Goal: Task Accomplishment & Management: Manage account settings

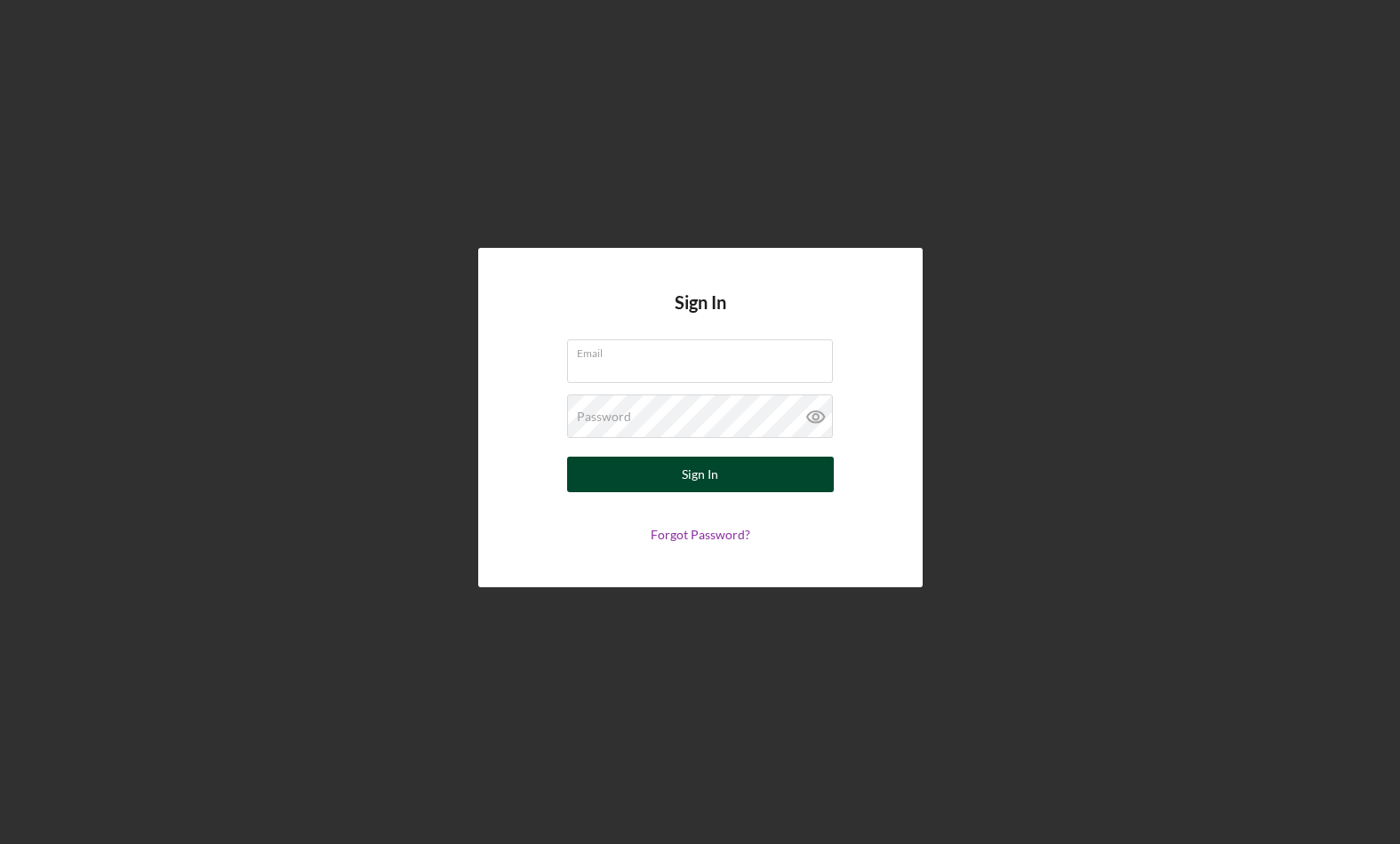
type input "[EMAIL_ADDRESS][DOMAIN_NAME]"
click at [674, 474] on button "Sign In" at bounding box center [700, 475] width 267 height 36
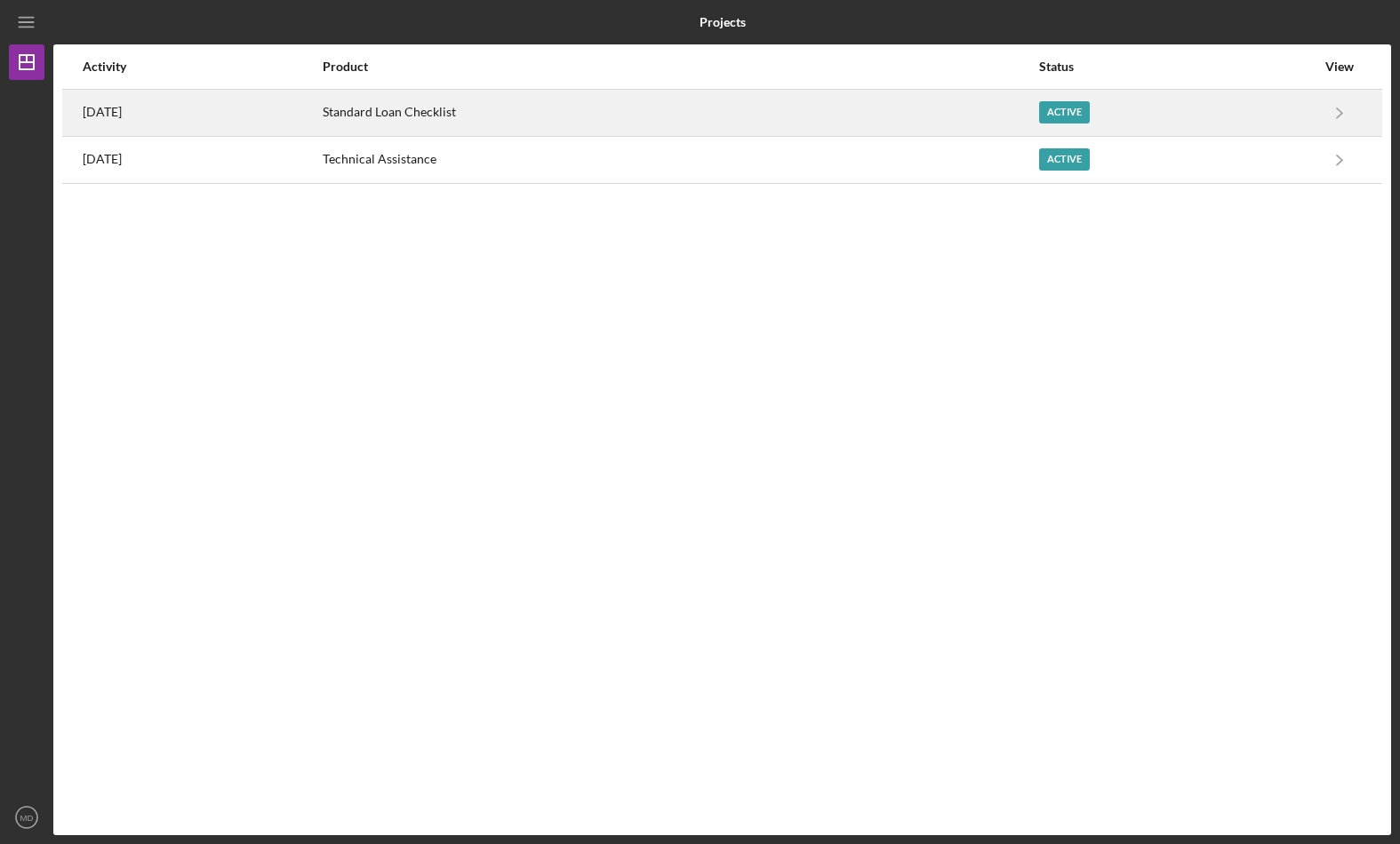
click at [267, 112] on div "[DATE]" at bounding box center [201, 112] width 238 height 45
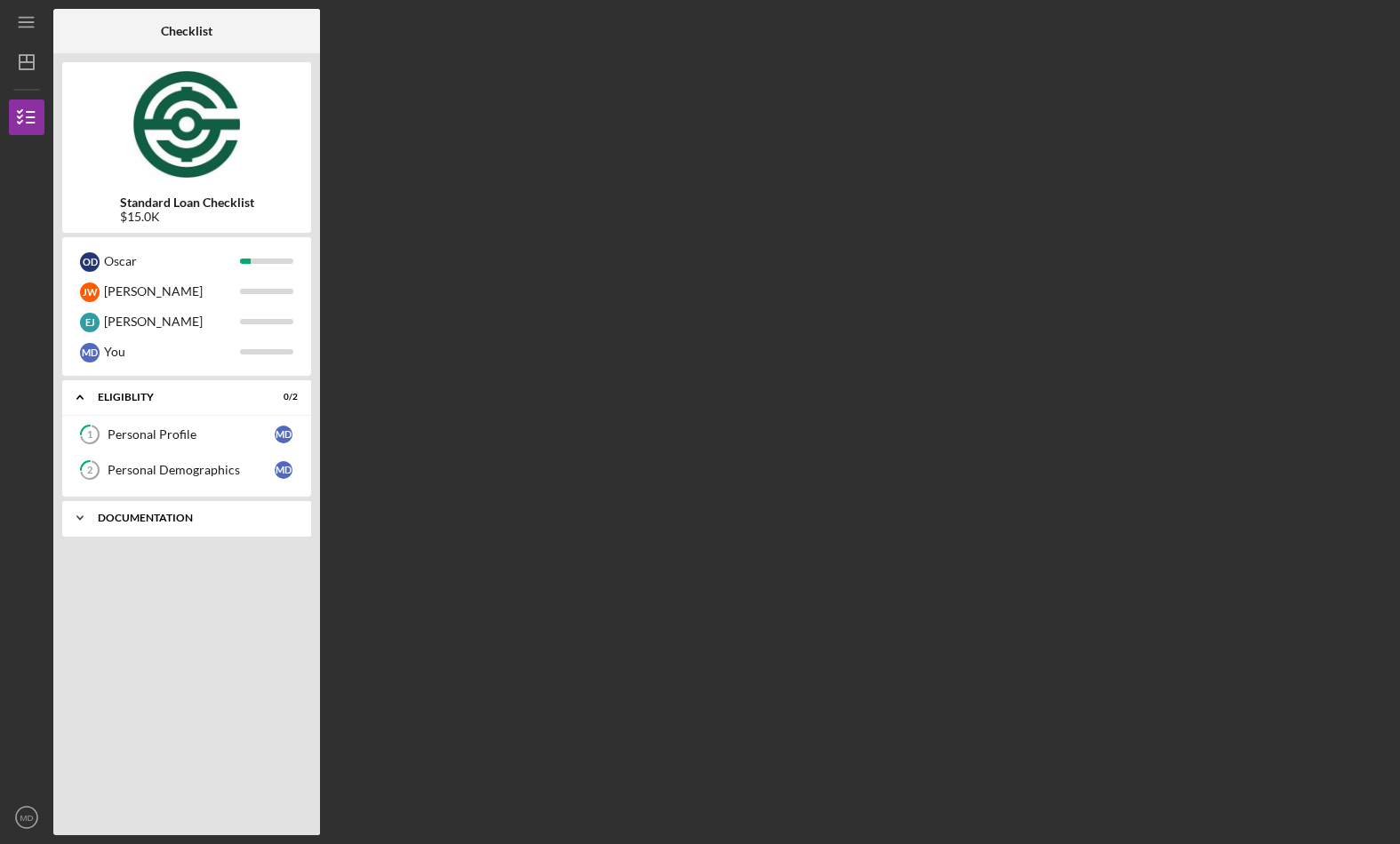
click at [112, 507] on div "Icon/Expander Documentation 0 / 5" at bounding box center [186, 519] width 249 height 36
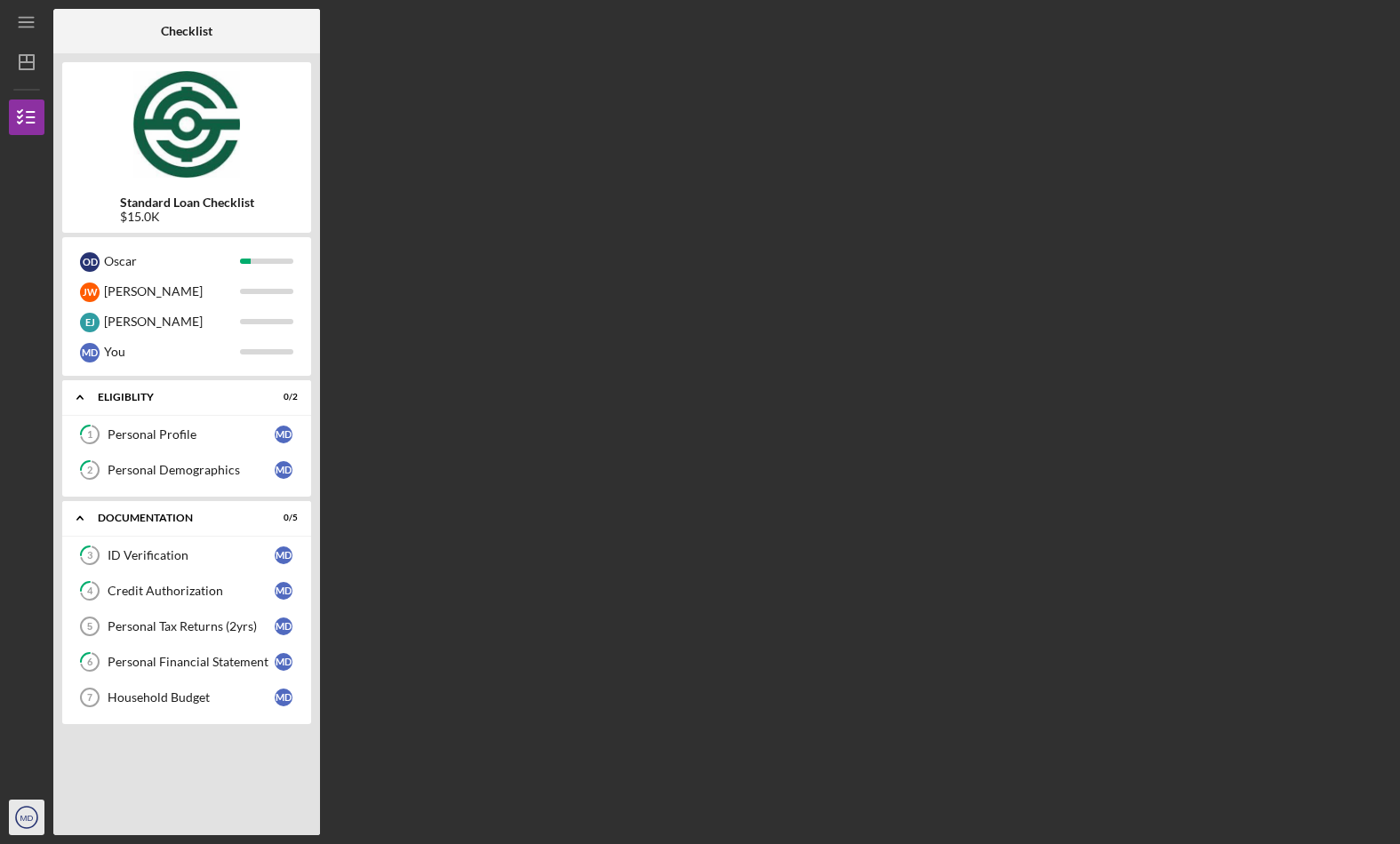
click at [29, 818] on text "MD" at bounding box center [27, 818] width 13 height 10
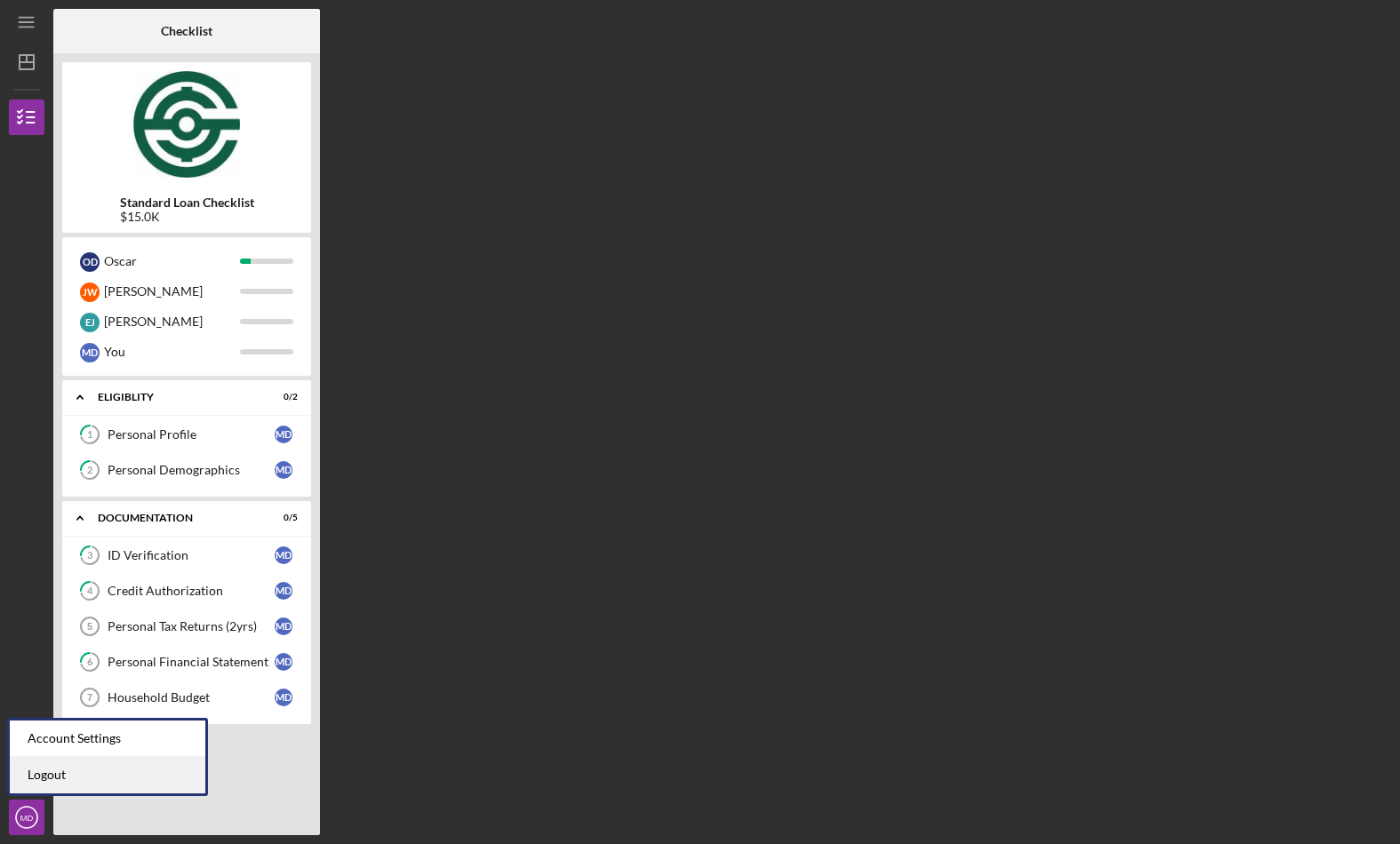
click at [45, 772] on link "Logout" at bounding box center [108, 774] width 195 height 37
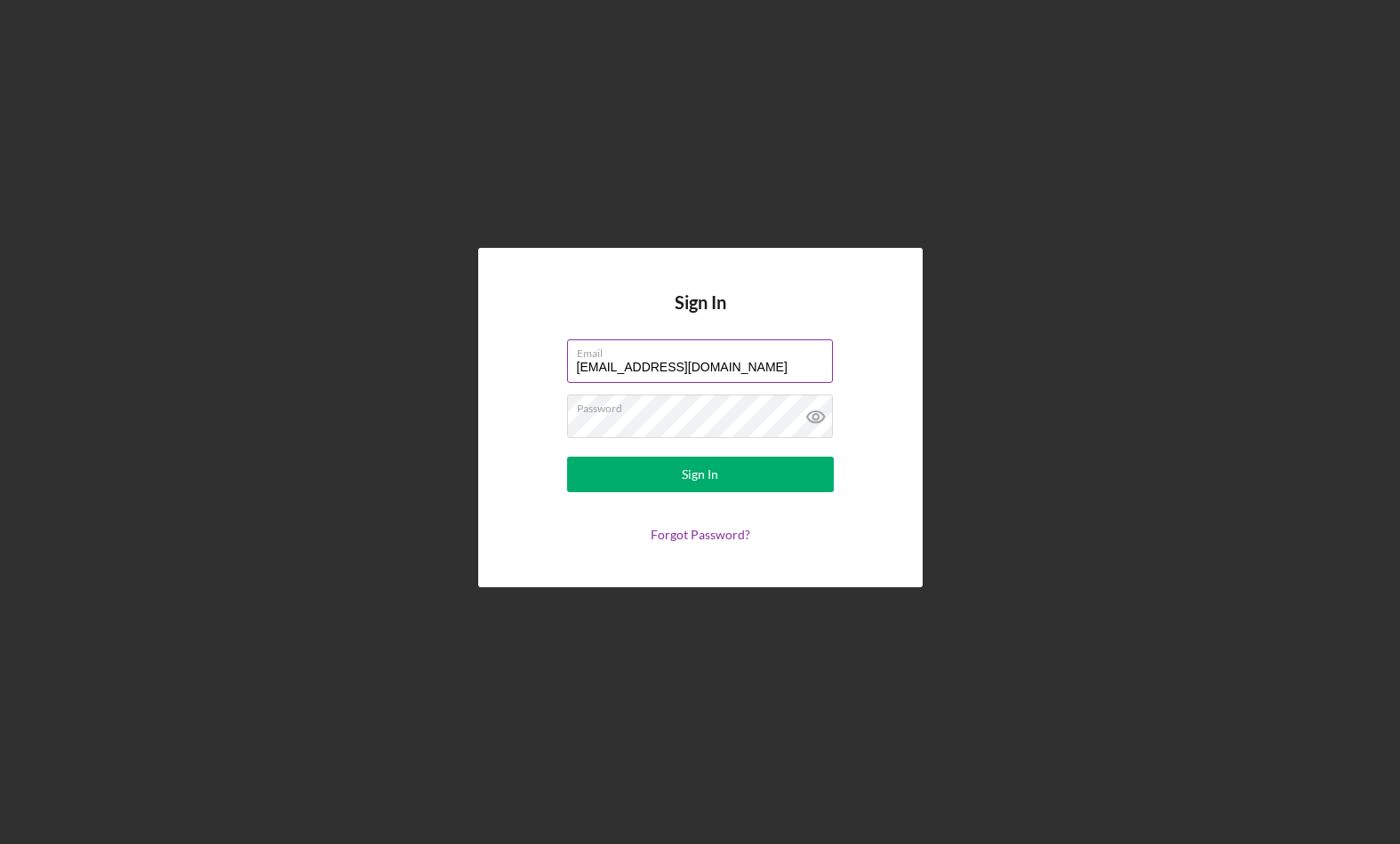
click at [710, 369] on input "[EMAIL_ADDRESS][DOMAIN_NAME]" at bounding box center [699, 360] width 266 height 43
type input "[EMAIL_ADDRESS][DOMAIN_NAME]"
click at [655, 481] on button "Sign In" at bounding box center [700, 475] width 267 height 36
